Goal: Task Accomplishment & Management: Use online tool/utility

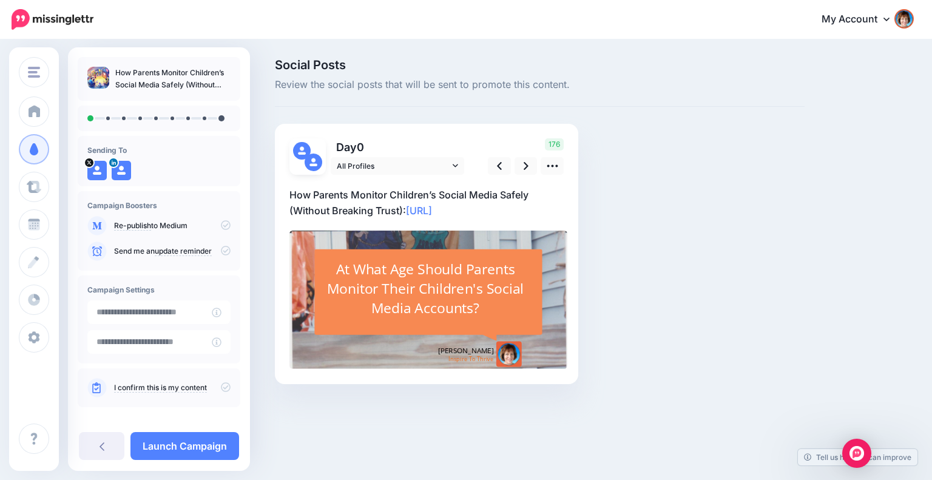
click at [563, 166] on div "176" at bounding box center [524, 156] width 98 height 36
click at [558, 167] on link at bounding box center [551, 166] width 23 height 18
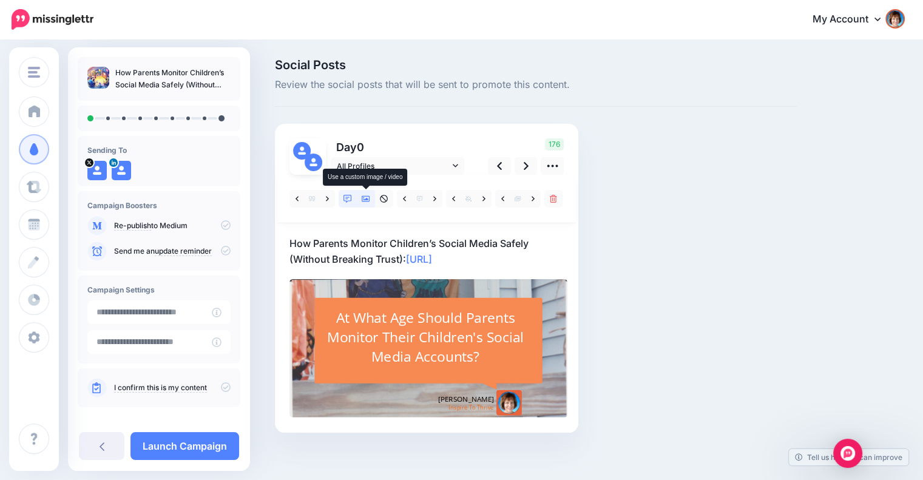
click at [364, 201] on icon at bounding box center [365, 199] width 8 height 8
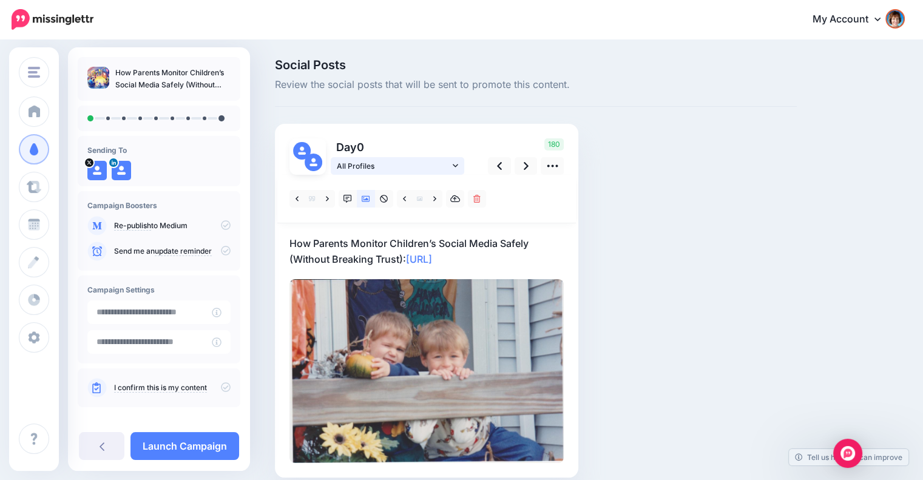
click at [455, 165] on icon at bounding box center [454, 165] width 5 height 8
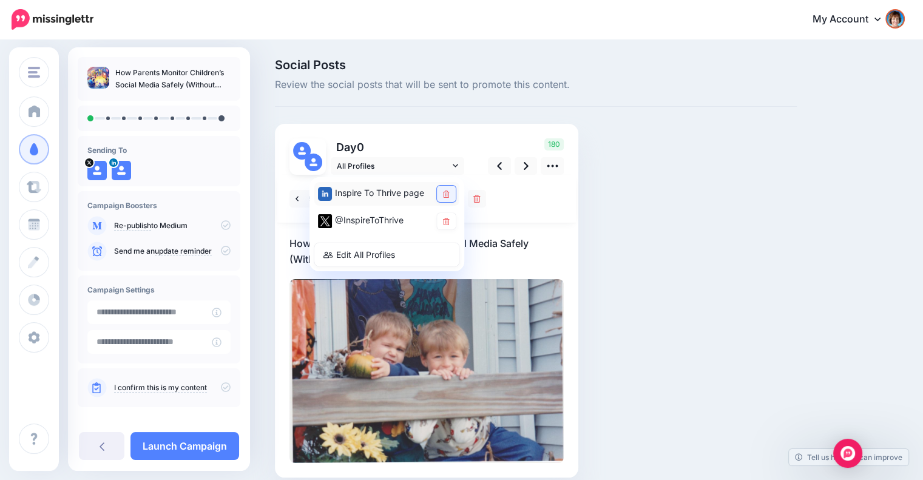
click at [445, 197] on icon at bounding box center [446, 193] width 7 height 7
click at [524, 167] on icon at bounding box center [525, 166] width 5 height 13
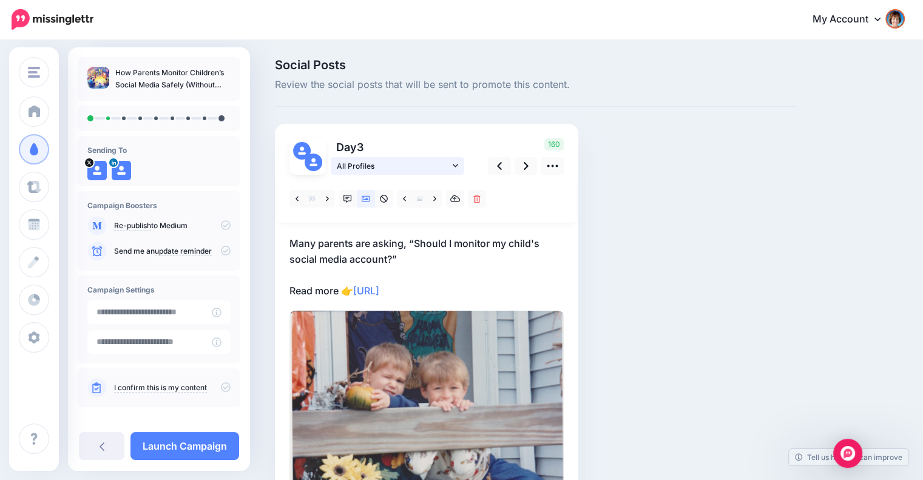
click at [451, 164] on link "All Profiles" at bounding box center [397, 166] width 133 height 18
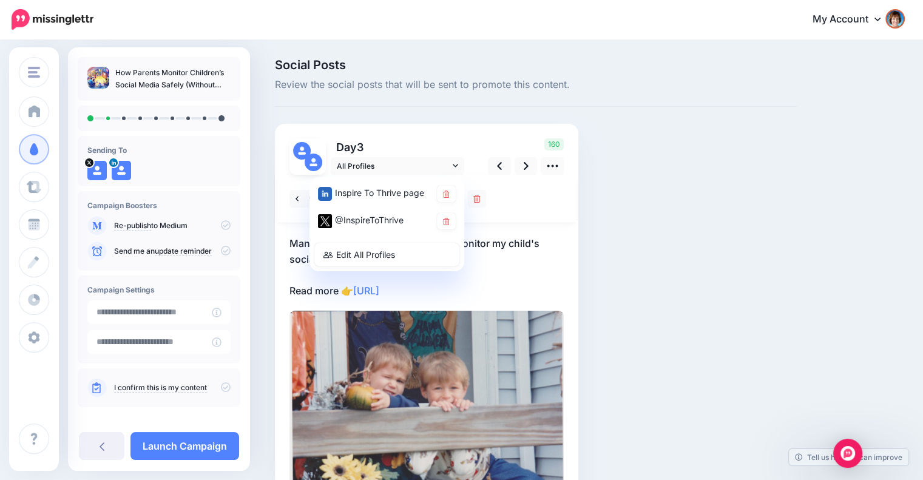
click at [651, 196] on div "Social Posts Review the social posts that will be sent to promote this content.…" at bounding box center [536, 302] width 540 height 486
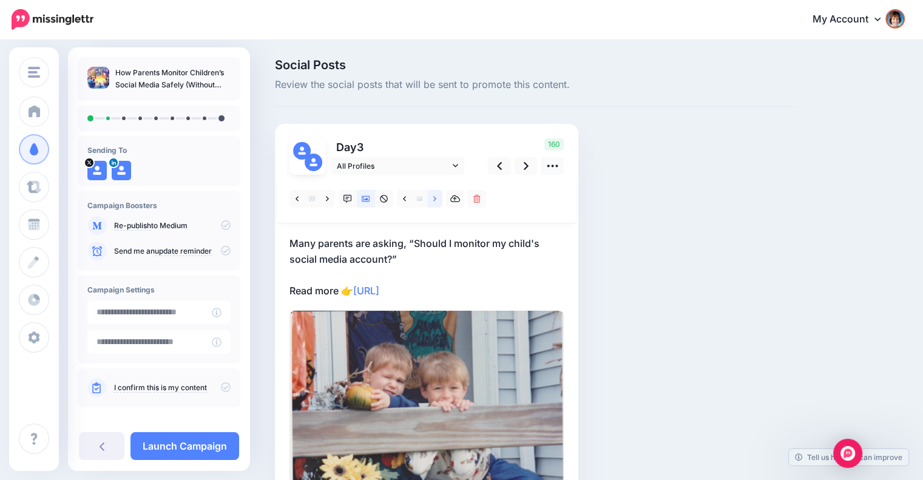
click at [432, 197] on link at bounding box center [434, 199] width 15 height 18
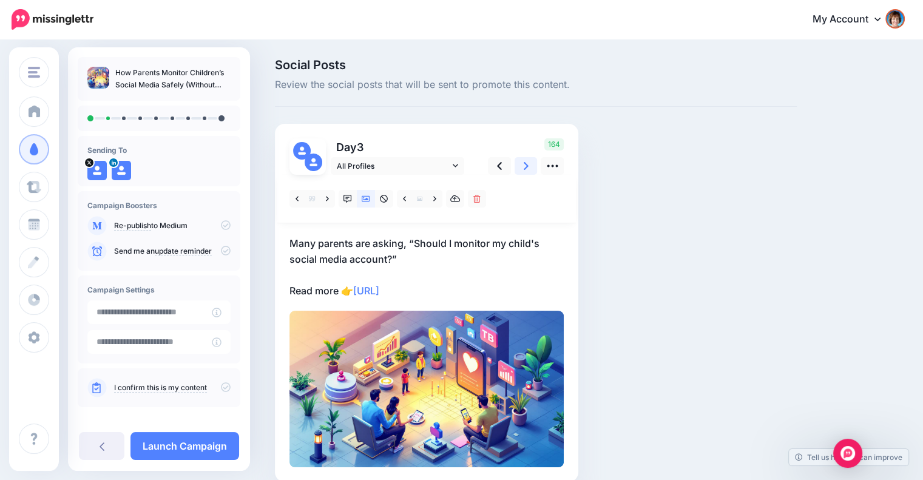
click at [520, 164] on link at bounding box center [525, 166] width 23 height 18
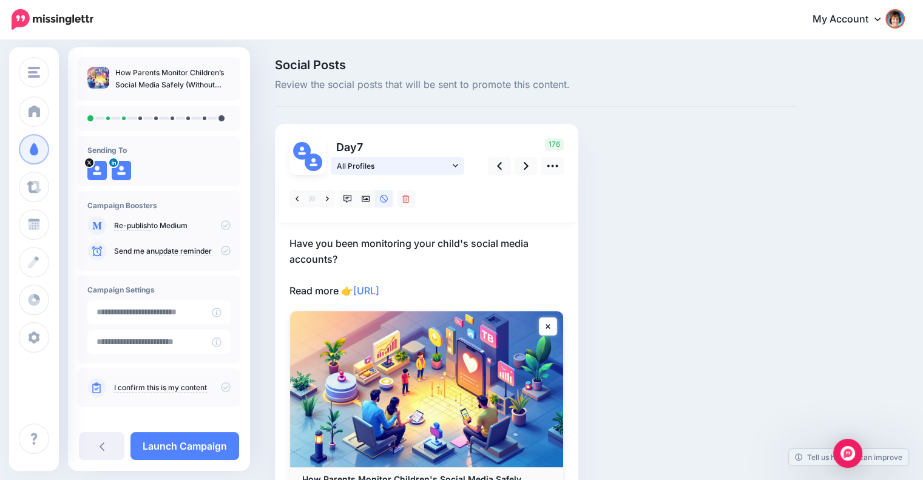
click at [447, 165] on span "All Profiles" at bounding box center [393, 166] width 113 height 13
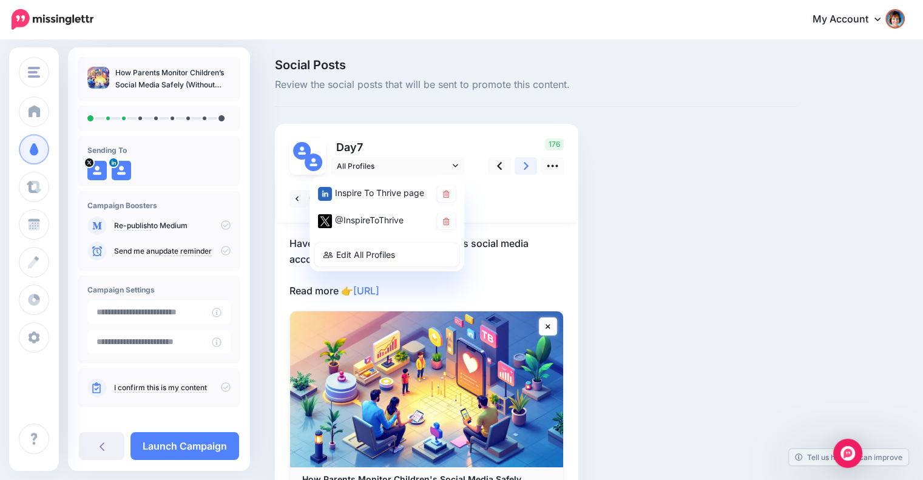
click at [528, 164] on link at bounding box center [525, 166] width 23 height 18
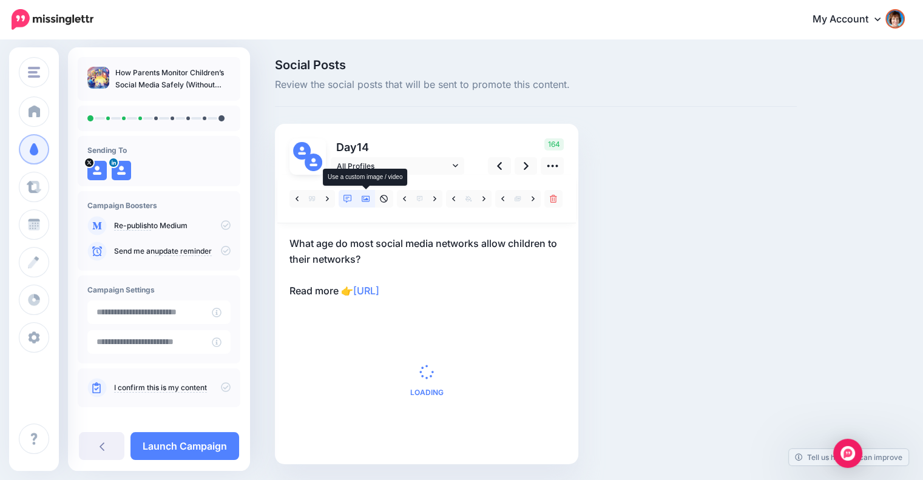
click at [366, 198] on icon at bounding box center [365, 199] width 8 height 6
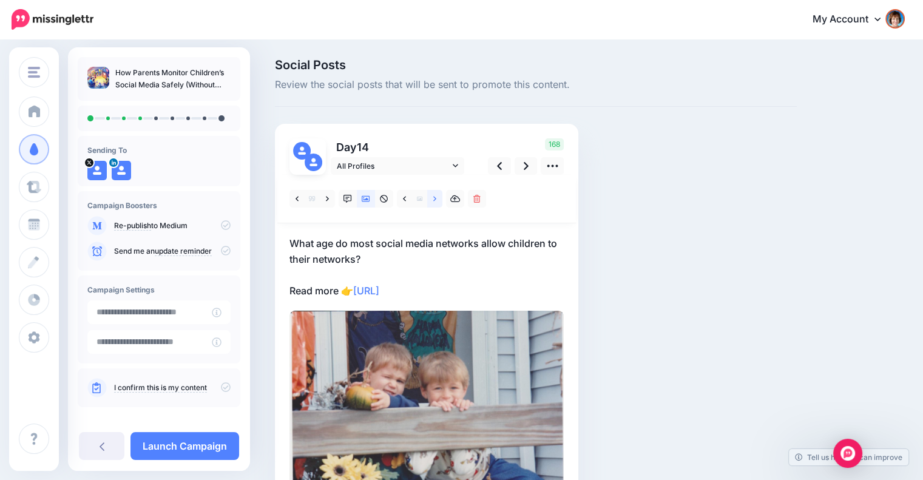
click at [434, 197] on icon at bounding box center [434, 198] width 3 height 5
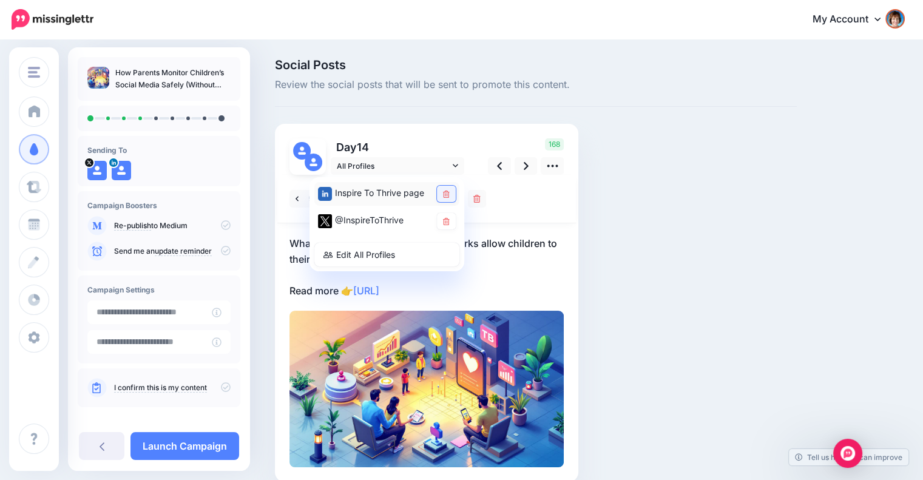
click at [449, 191] on icon at bounding box center [446, 193] width 7 height 7
click at [524, 166] on icon at bounding box center [525, 166] width 5 height 13
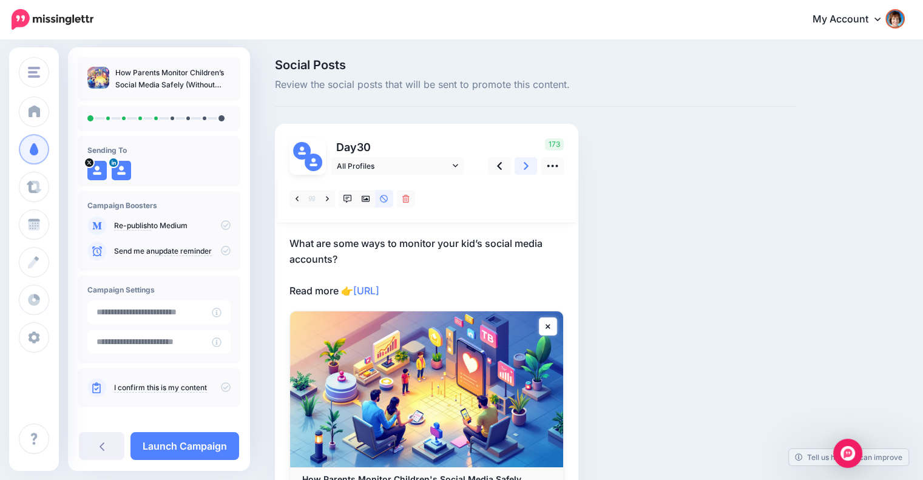
click at [522, 162] on link at bounding box center [525, 166] width 23 height 18
click at [525, 166] on icon at bounding box center [525, 166] width 5 height 13
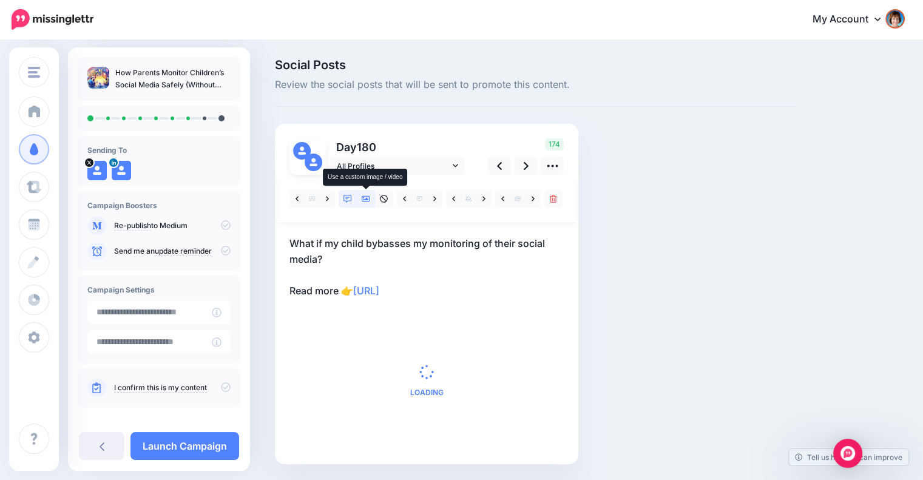
click at [363, 195] on icon at bounding box center [365, 199] width 8 height 8
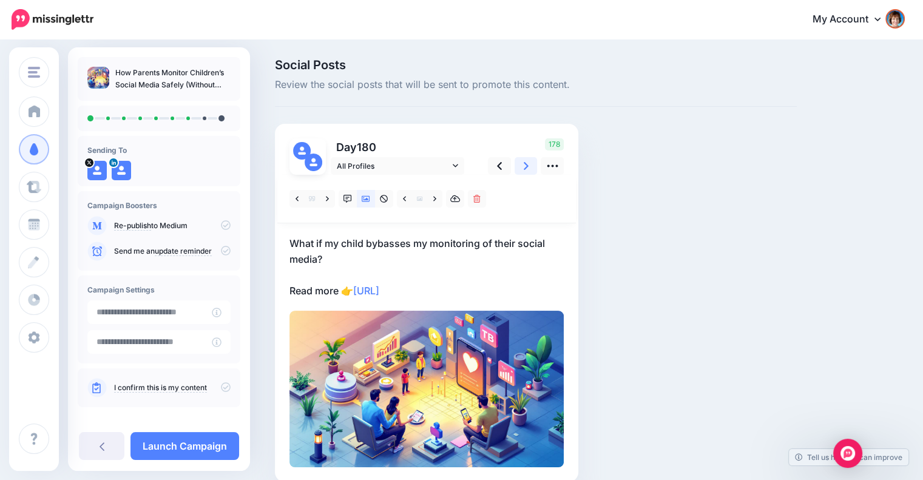
click at [521, 166] on link at bounding box center [525, 166] width 23 height 18
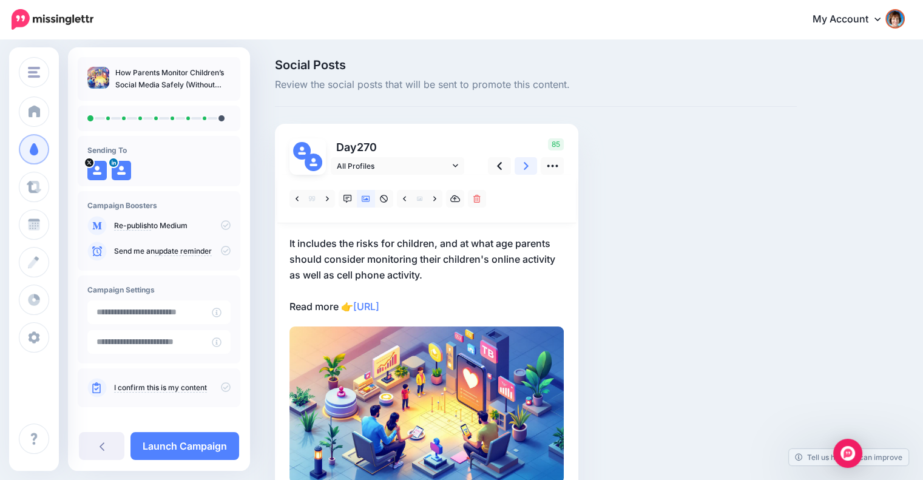
click at [520, 169] on link at bounding box center [525, 166] width 23 height 18
click at [526, 167] on icon at bounding box center [525, 166] width 5 height 8
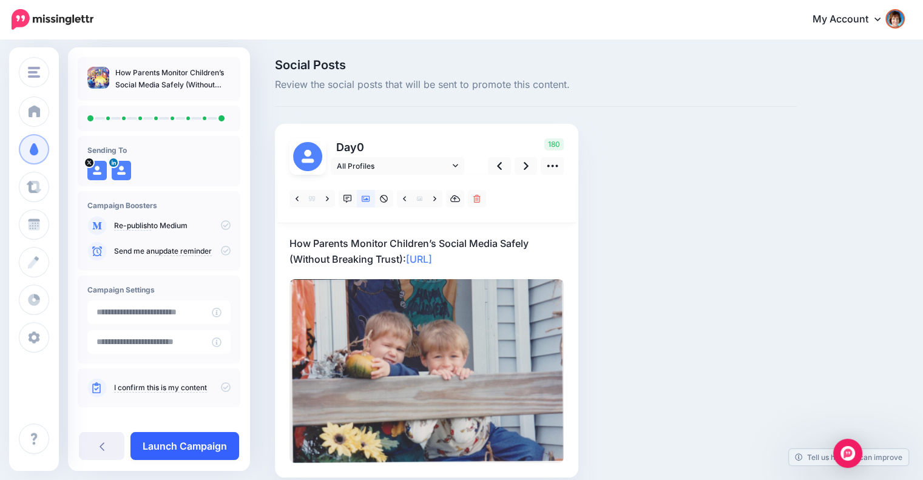
click at [171, 447] on link "Launch Campaign" at bounding box center [184, 446] width 109 height 28
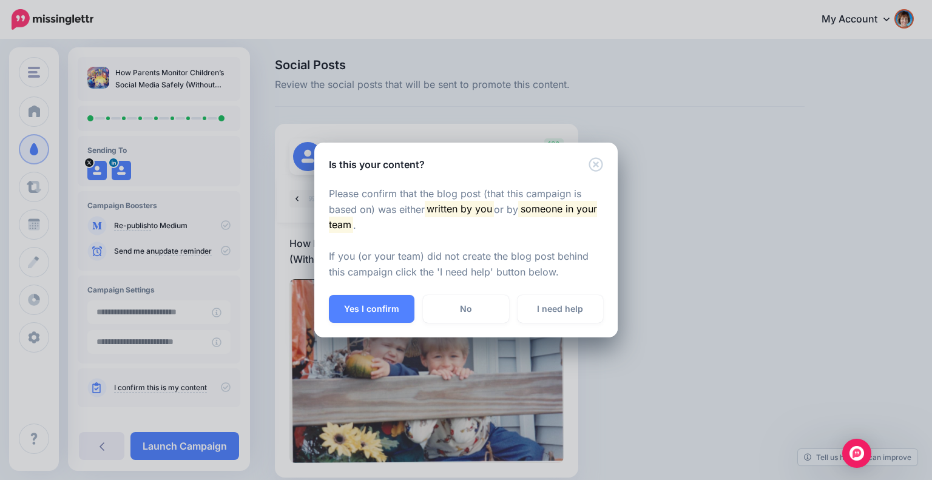
click at [366, 291] on div "Please confirm that the blog post (that this campaign is based on) was either w…" at bounding box center [465, 234] width 303 height 124
click at [363, 303] on button "Yes I confirm" at bounding box center [372, 309] width 86 height 28
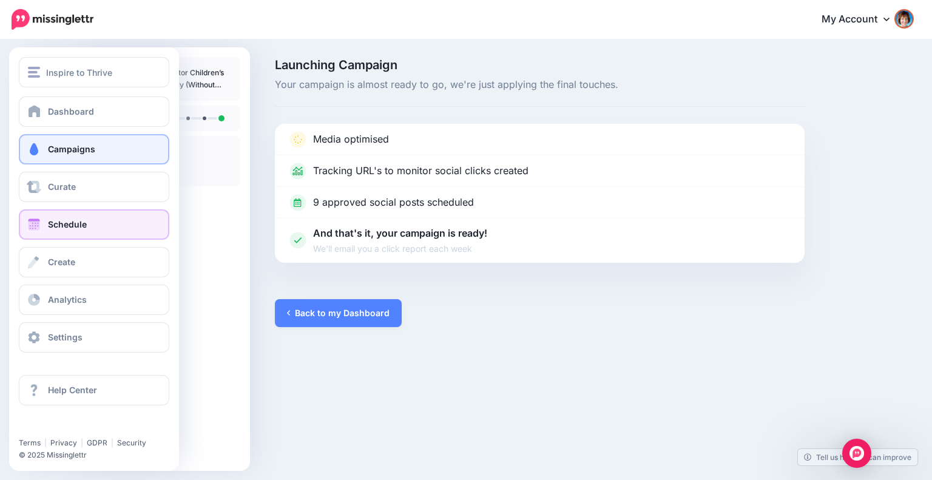
click at [33, 217] on link "Schedule" at bounding box center [94, 224] width 150 height 30
